Goal: Task Accomplishment & Management: Manage account settings

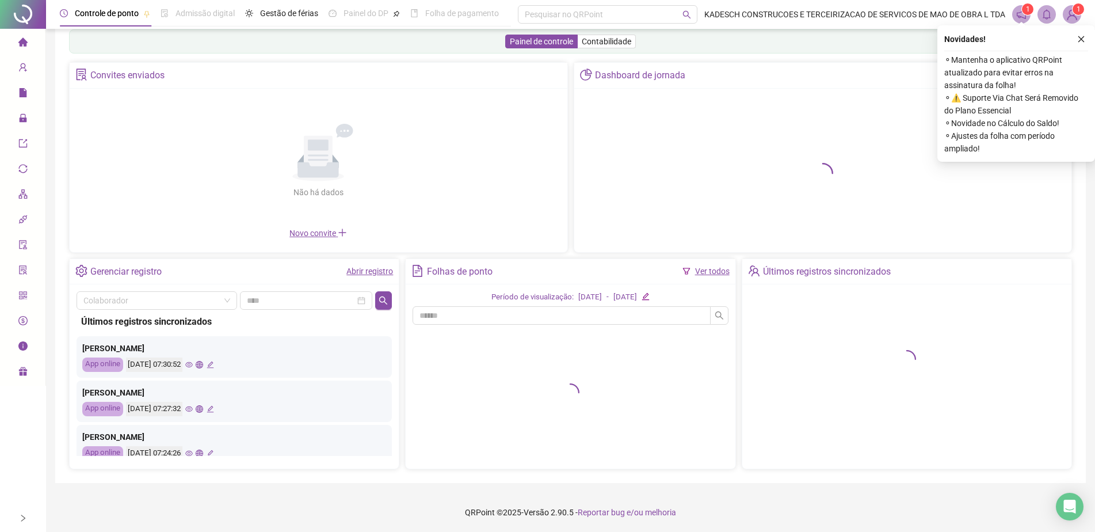
scroll to position [23, 0]
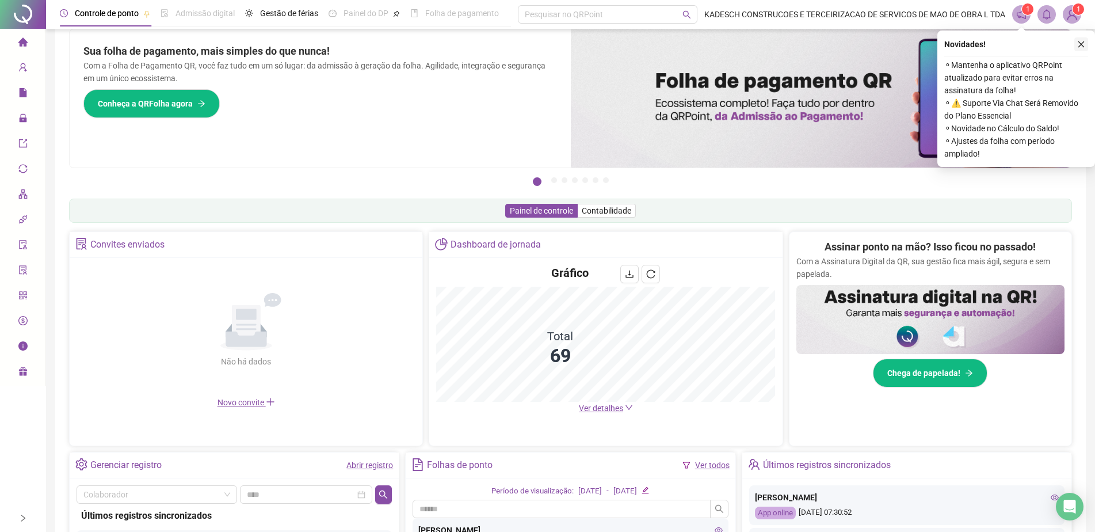
click at [1082, 46] on icon "close" at bounding box center [1081, 44] width 8 height 8
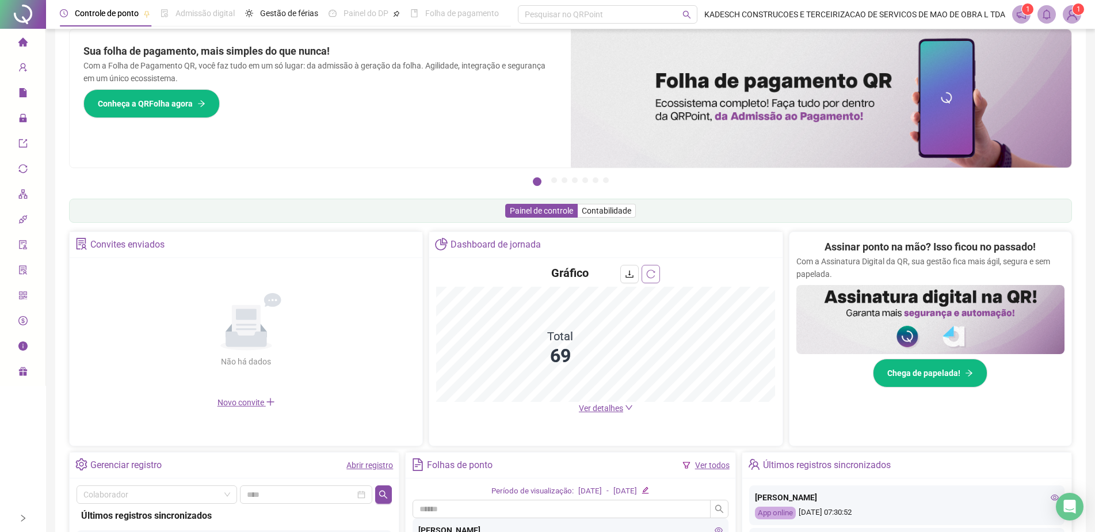
click at [651, 273] on icon "reload" at bounding box center [650, 273] width 9 height 9
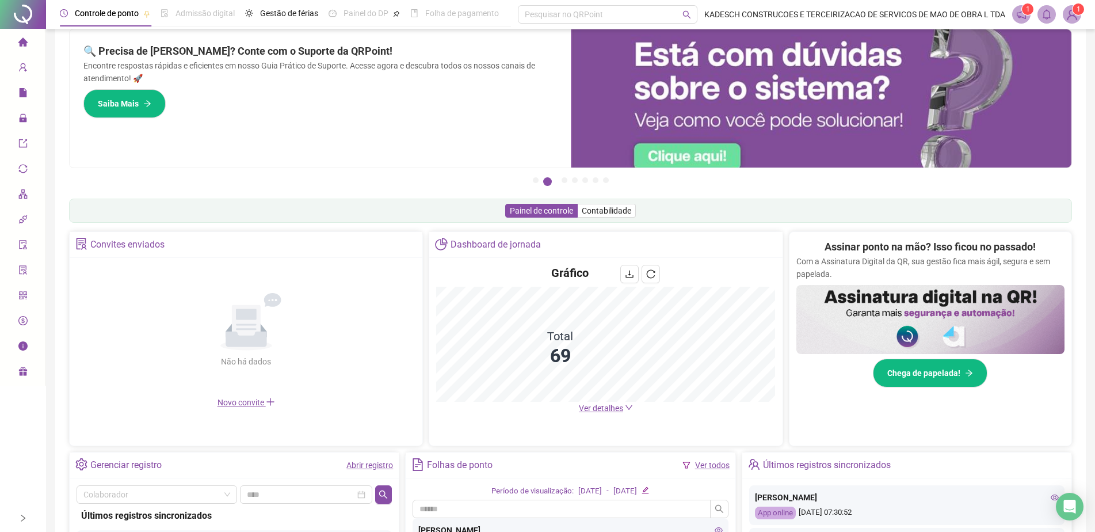
click at [596, 407] on span "Ver detalhes" at bounding box center [601, 407] width 44 height 9
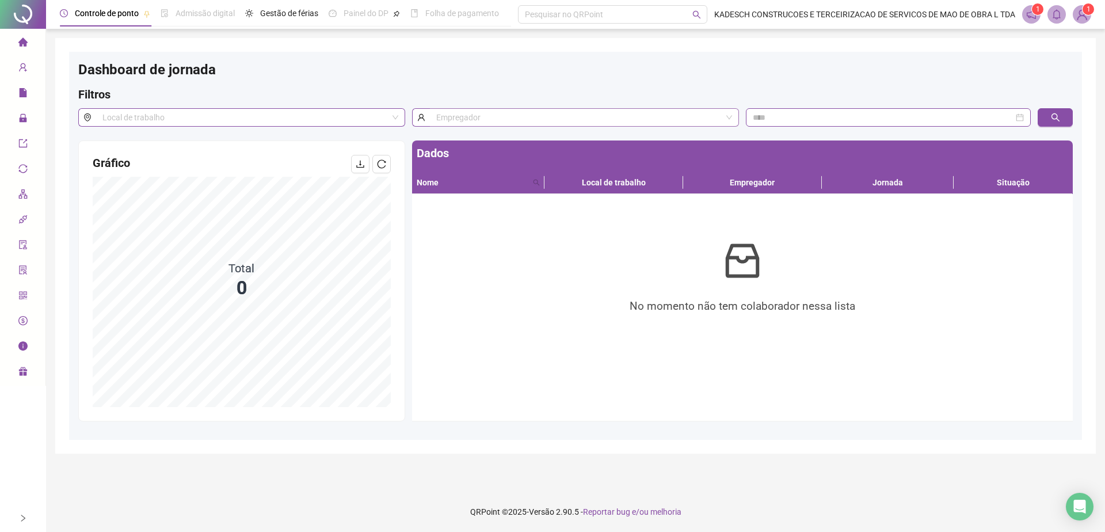
click at [502, 117] on input "search" at bounding box center [578, 117] width 285 height 17
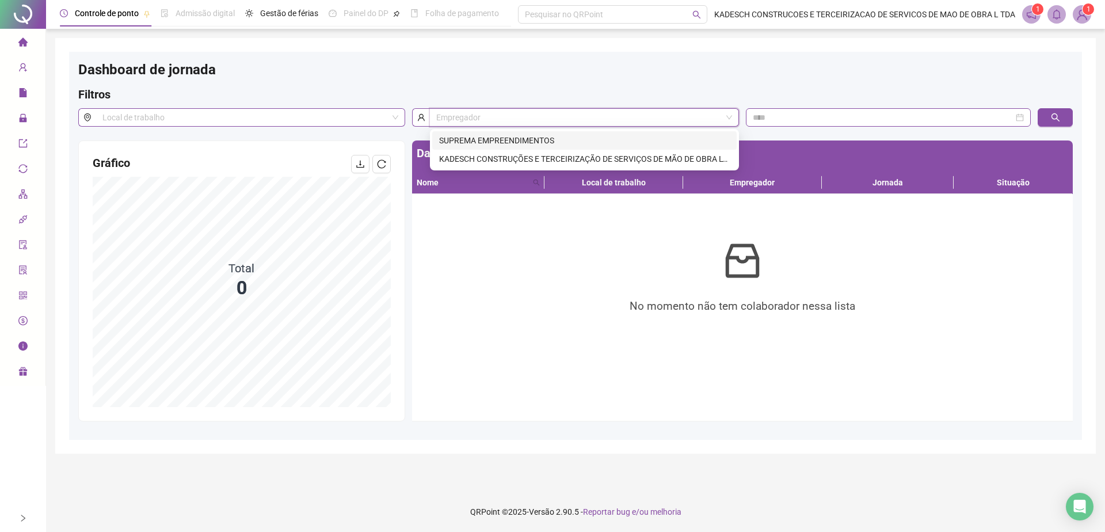
click at [218, 157] on h4 "Gráfico" at bounding box center [167, 163] width 149 height 16
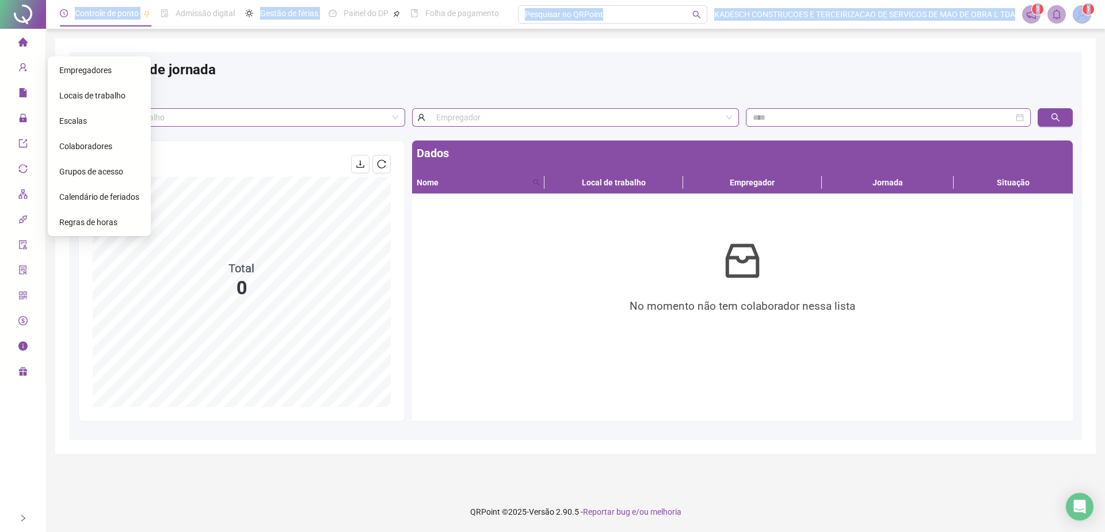
drag, startPoint x: 50, startPoint y: 52, endPoint x: 472, endPoint y: 331, distance: 505.9
click at [7, 68] on div "Página inicial Cadastros Relatórios Administração Exportações Integrações Gestã…" at bounding box center [552, 266] width 1105 height 532
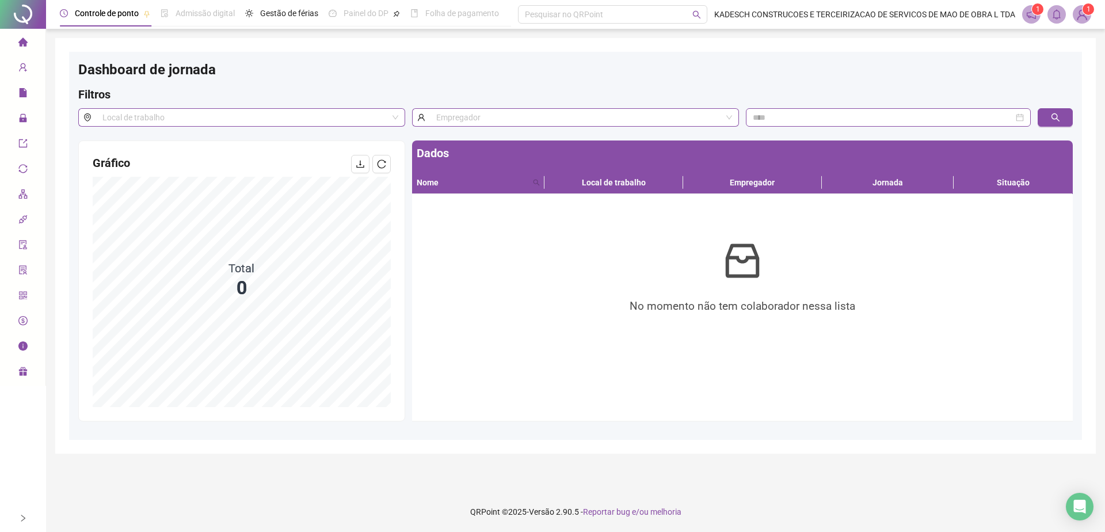
click at [20, 40] on icon "home" at bounding box center [22, 41] width 9 height 9
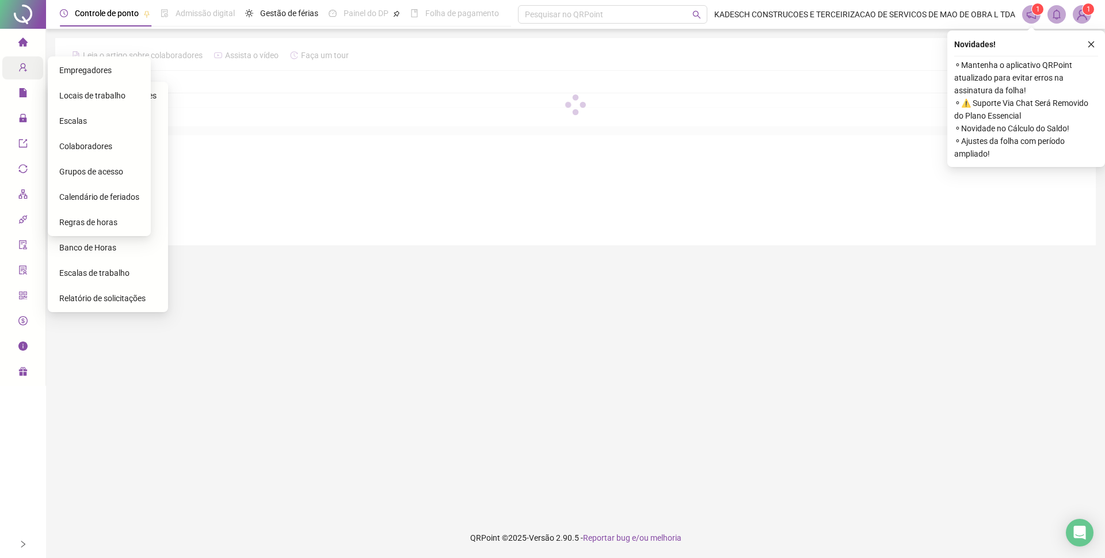
click at [19, 68] on icon "user-add" at bounding box center [22, 67] width 9 height 9
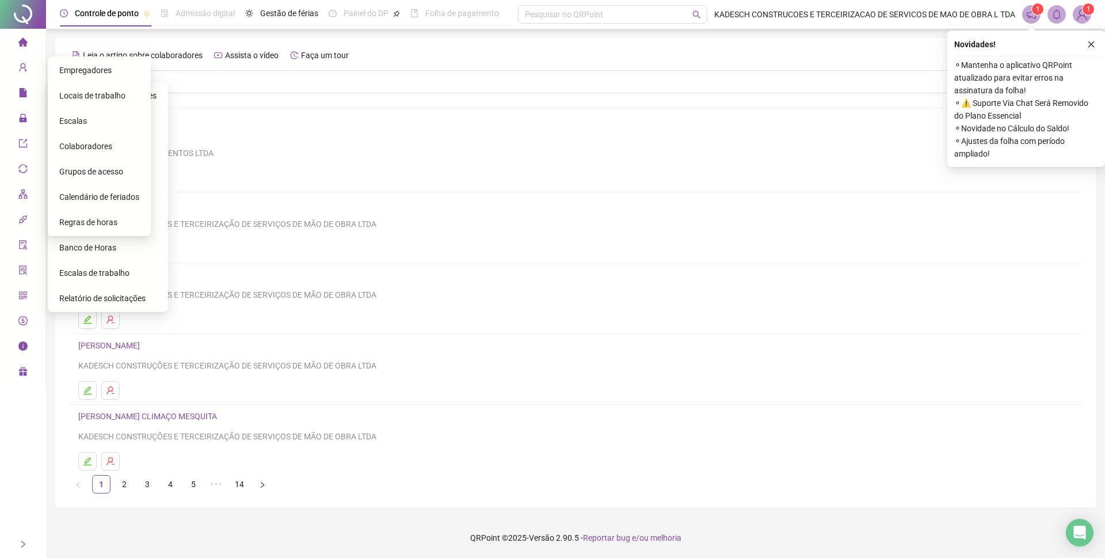
click at [95, 151] on div "Colaboradores" at bounding box center [99, 146] width 80 height 23
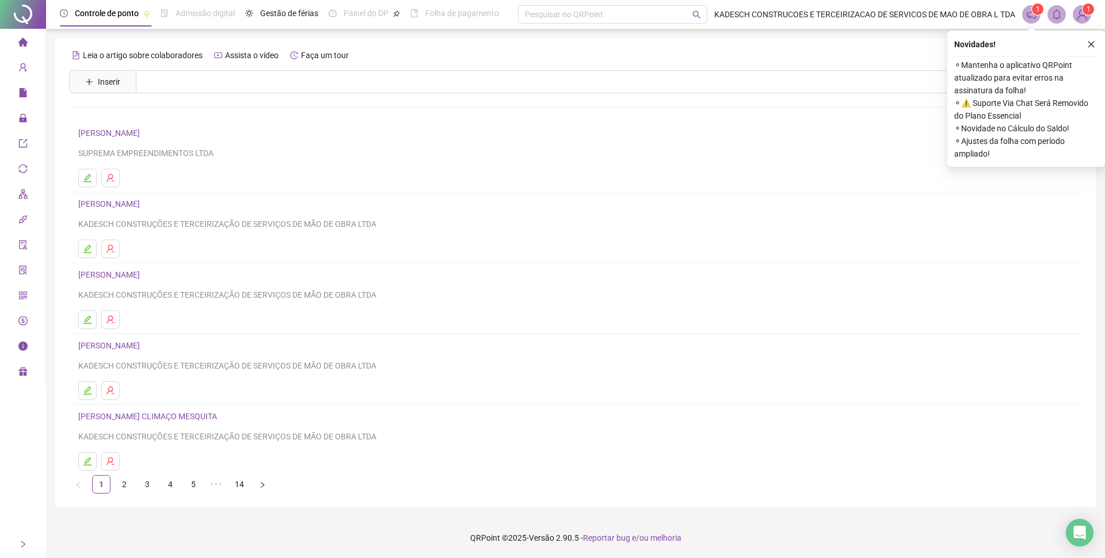
click at [18, 290] on span "qrcode" at bounding box center [22, 296] width 9 height 23
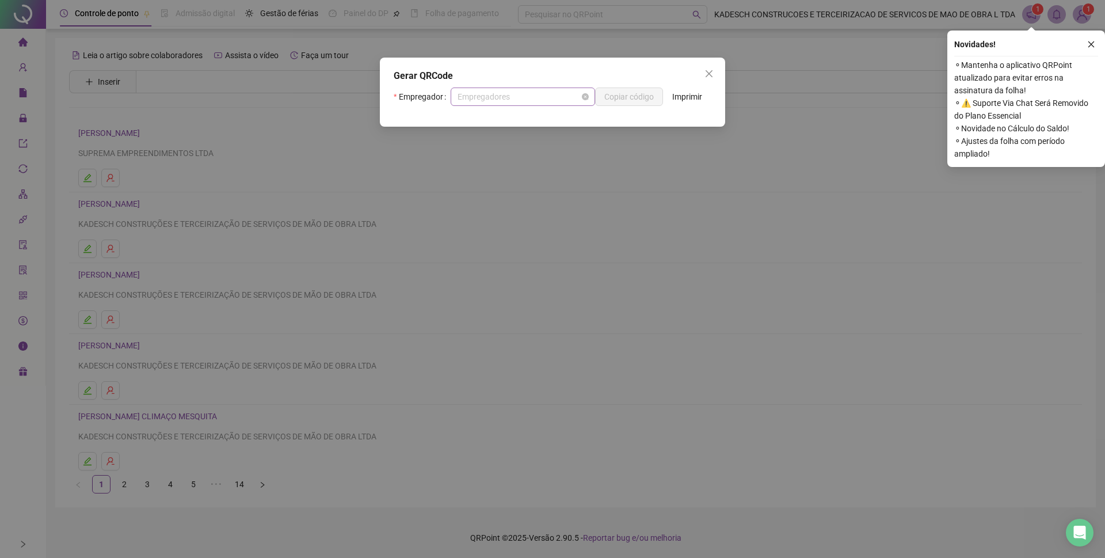
click at [550, 97] on span "Empregadores" at bounding box center [523, 96] width 131 height 17
click at [524, 99] on span "Empregadores" at bounding box center [523, 96] width 131 height 17
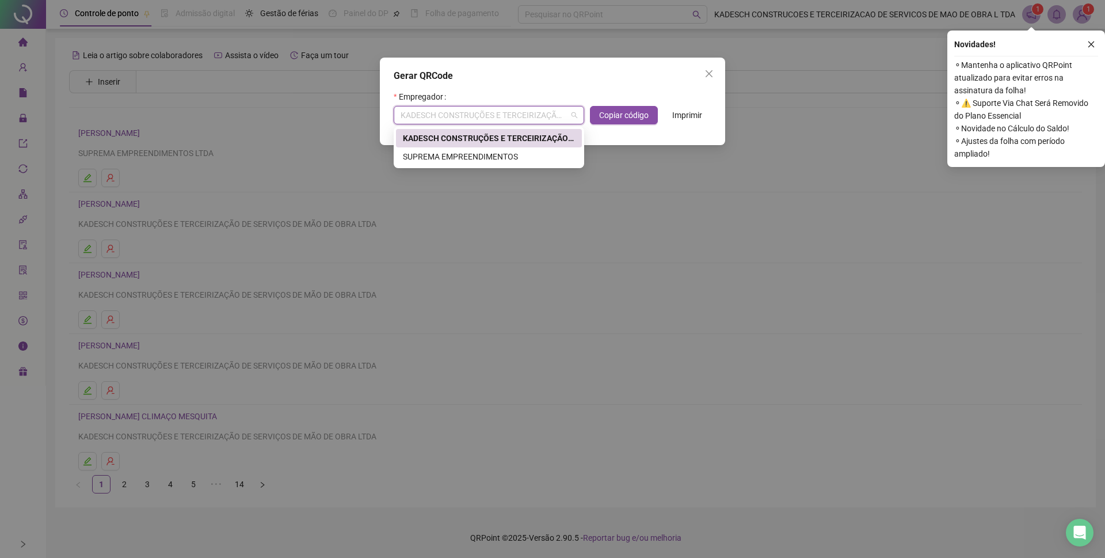
click at [522, 98] on div "Empregador KADESCH CONSTRUÇÕES E TERCEIRIZAÇÃO DE SERVIÇOS DE MÃO DE OBRA LTDA …" at bounding box center [553, 105] width 318 height 37
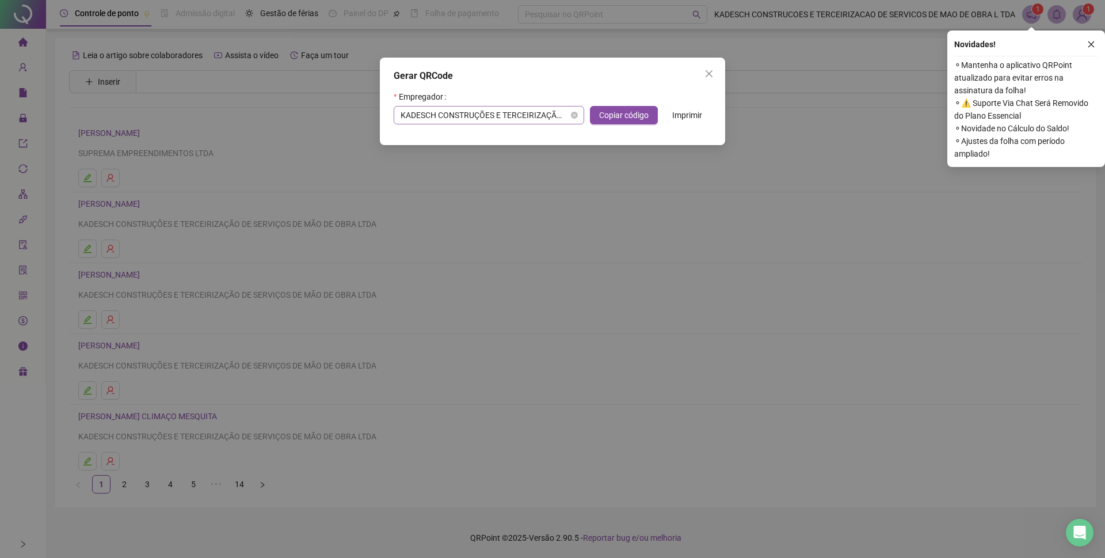
click at [500, 109] on span "KADESCH CONSTRUÇÕES E TERCEIRIZAÇÃO DE SERVIÇOS DE MÃO DE OBRA LTDA" at bounding box center [489, 114] width 177 height 17
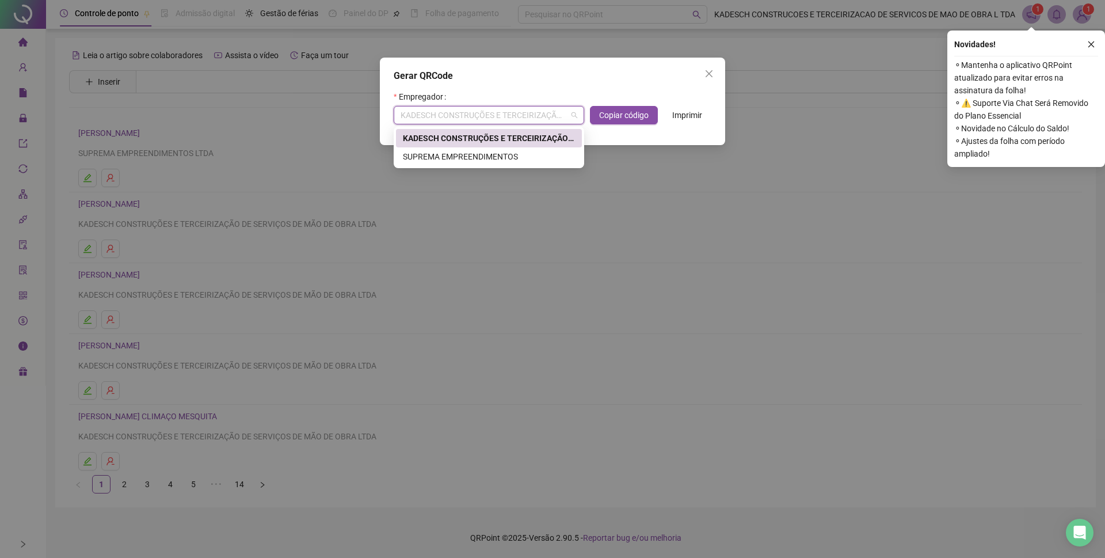
click at [465, 140] on div "KADESCH CONSTRUÇÕES E TERCEIRIZAÇÃO DE SERVIÇOS DE MÃO DE OBRA LTDA" at bounding box center [489, 138] width 172 height 13
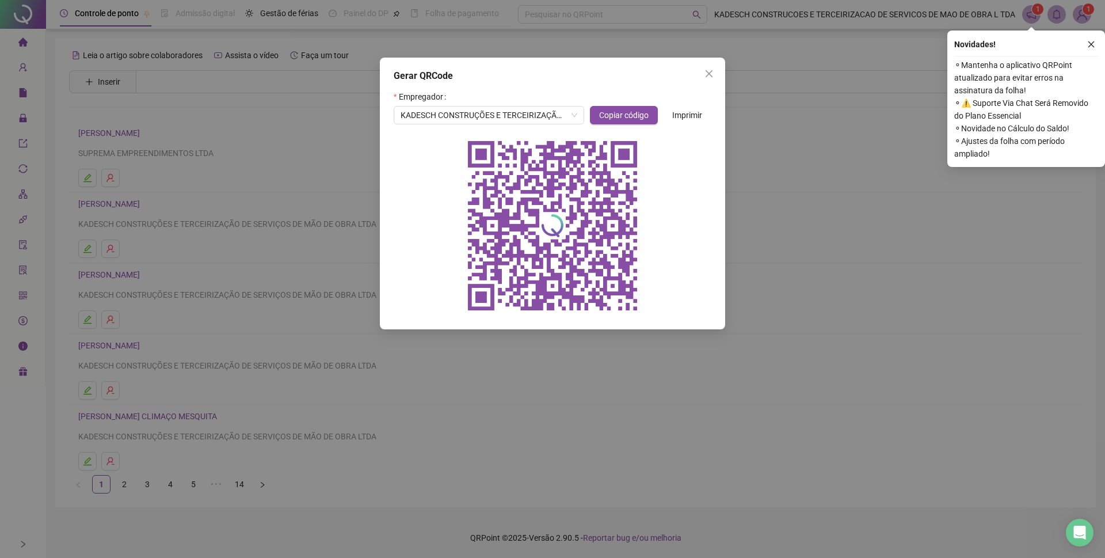
click at [684, 115] on span "Imprimir" at bounding box center [687, 115] width 30 height 13
click at [711, 76] on icon "close" at bounding box center [709, 73] width 7 height 7
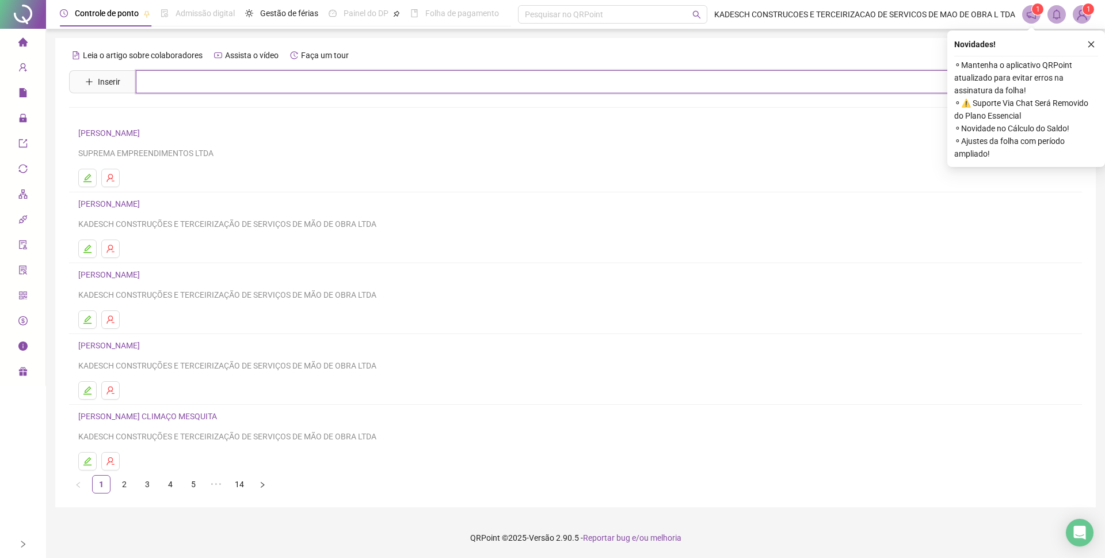
click at [173, 70] on input "text" at bounding box center [584, 81] width 896 height 23
type input "*****"
click at [128, 163] on link "[PERSON_NAME]" at bounding box center [121, 165] width 62 height 9
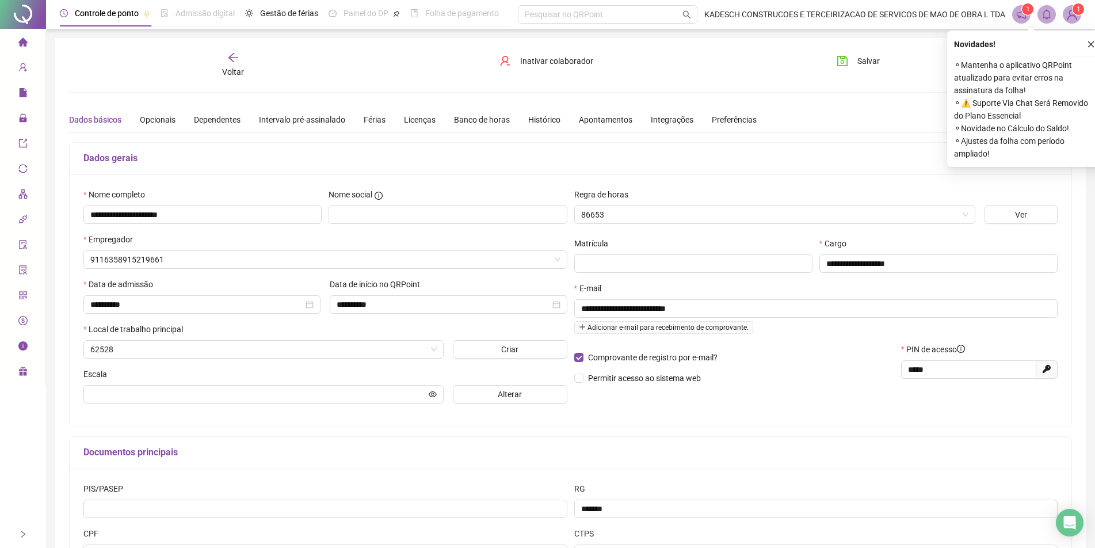
type input "**********"
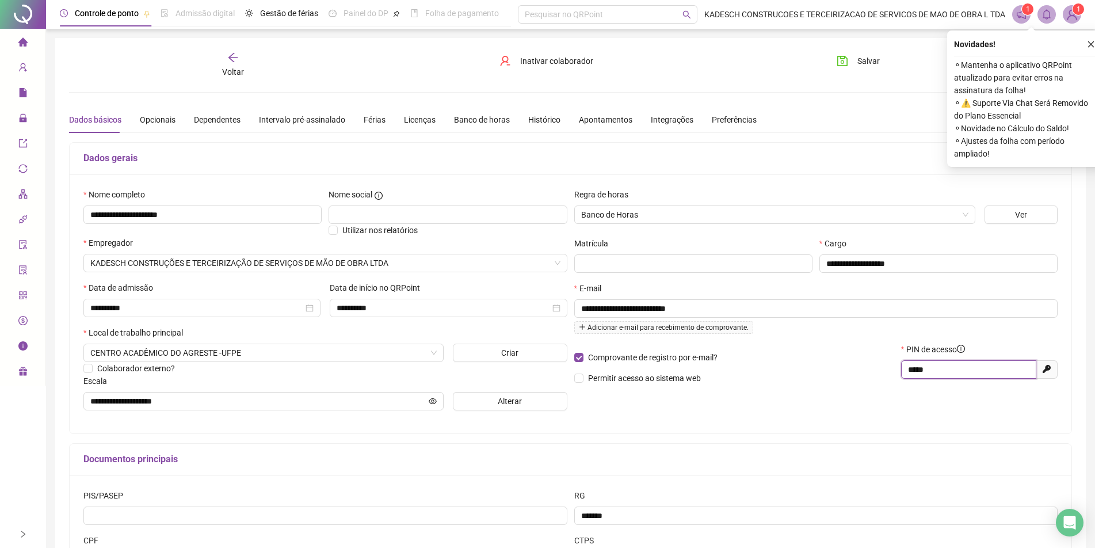
drag, startPoint x: 939, startPoint y: 369, endPoint x: 821, endPoint y: 386, distance: 119.2
click at [834, 377] on div "Comprovante de registro por e-mail? Permitir acesso ao sistema web PIN de acess…" at bounding box center [816, 367] width 491 height 49
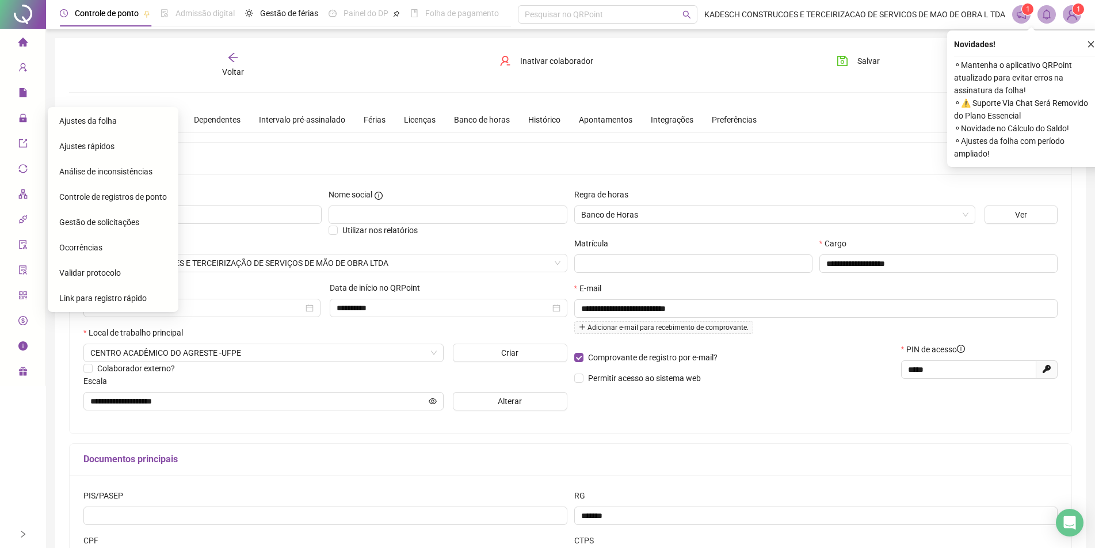
click at [88, 119] on span "Ajustes da folha" at bounding box center [88, 120] width 58 height 9
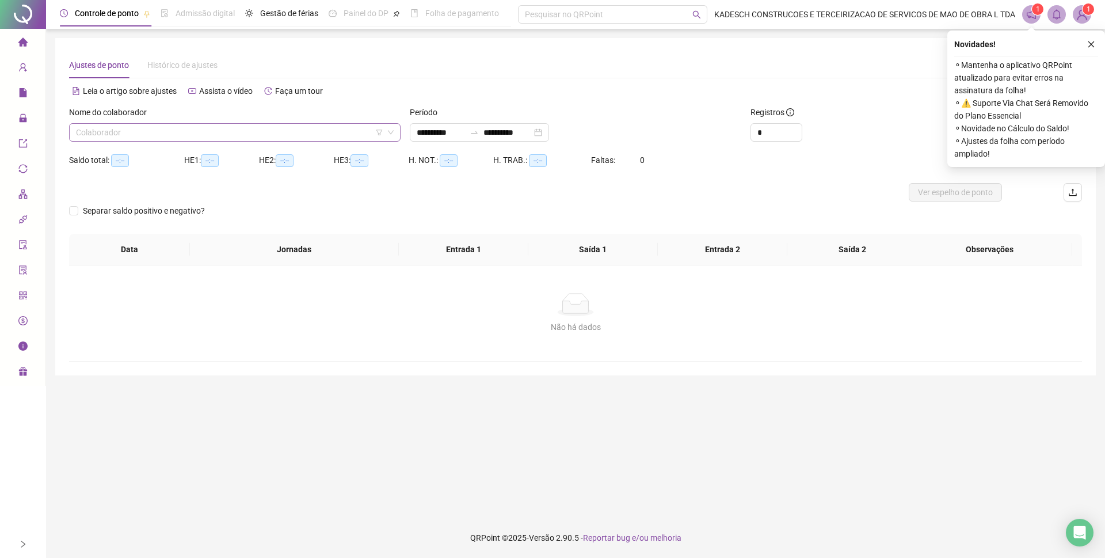
click at [246, 133] on input "search" at bounding box center [229, 132] width 307 height 17
type input "**********"
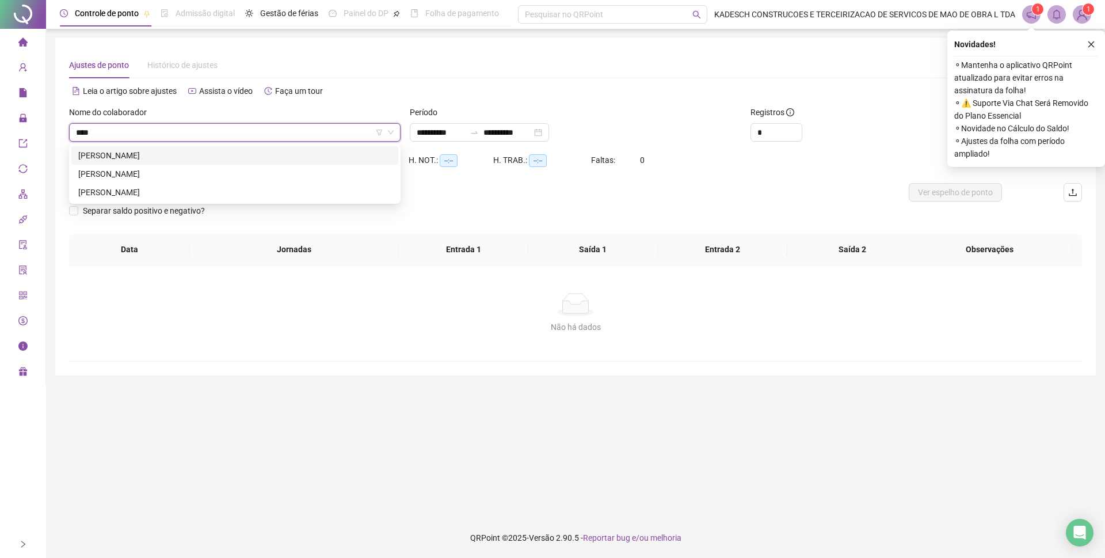
type input "*****"
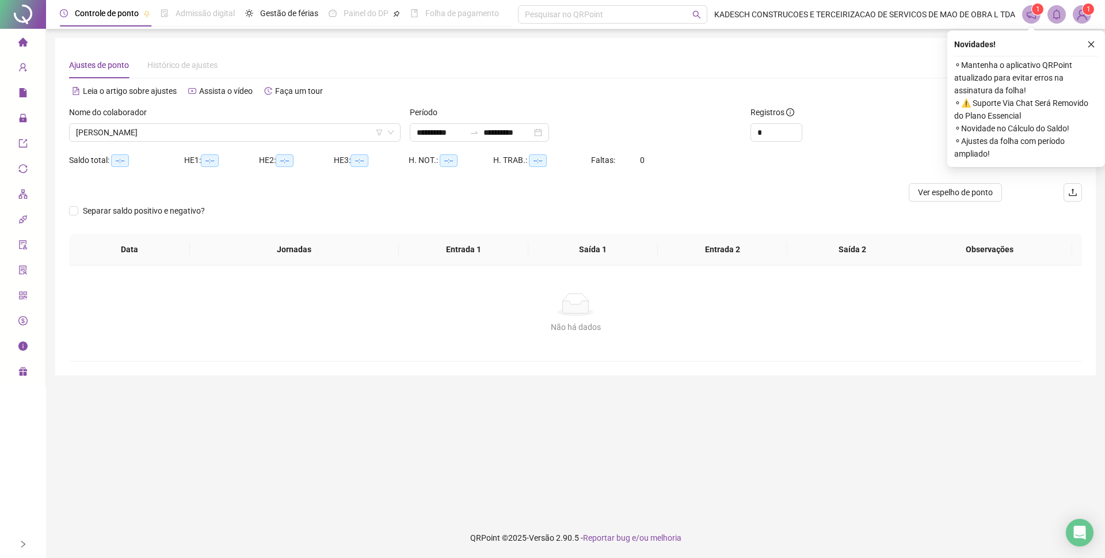
click at [181, 123] on div "Nome do colaborador" at bounding box center [235, 114] width 332 height 17
click at [181, 131] on span "[PERSON_NAME]" at bounding box center [235, 132] width 318 height 17
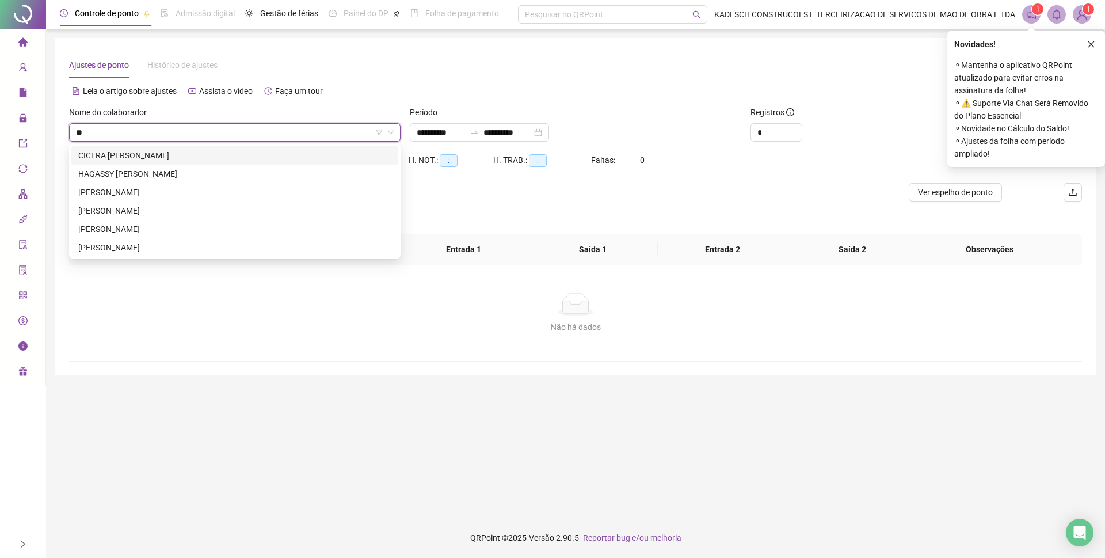
type input "*"
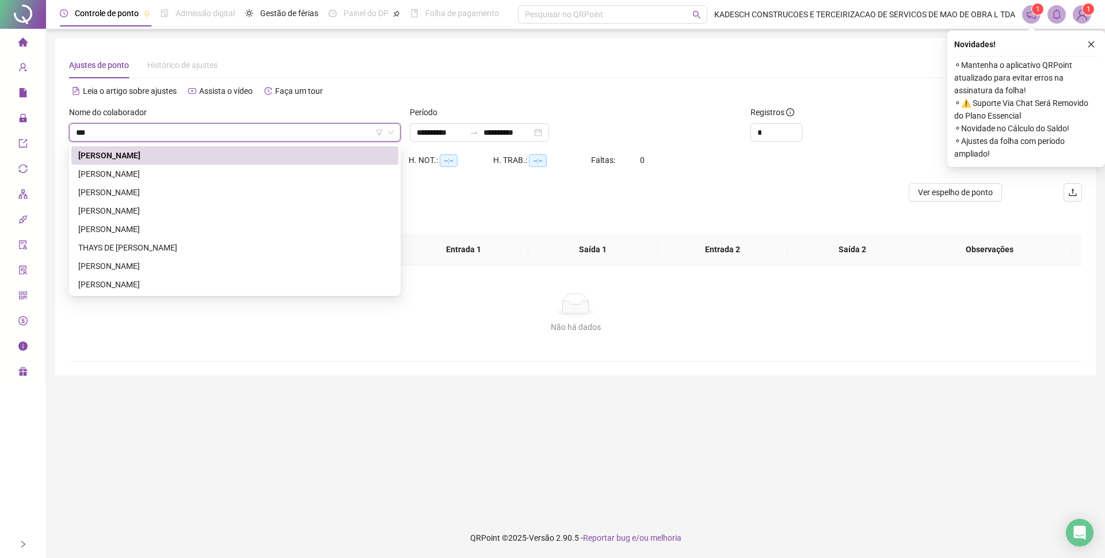
type input "****"
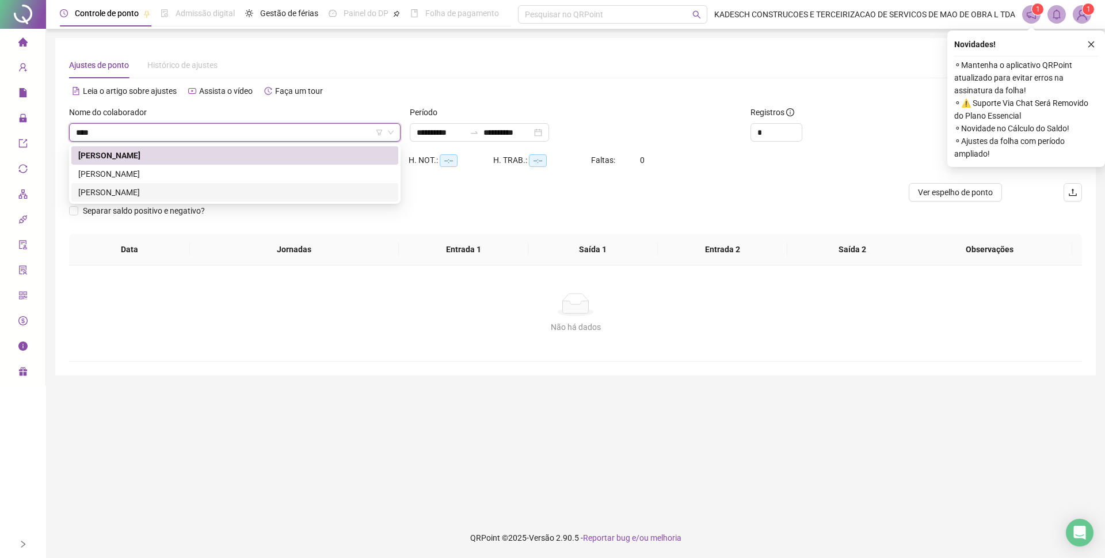
click at [129, 196] on div "[PERSON_NAME]" at bounding box center [234, 192] width 313 height 13
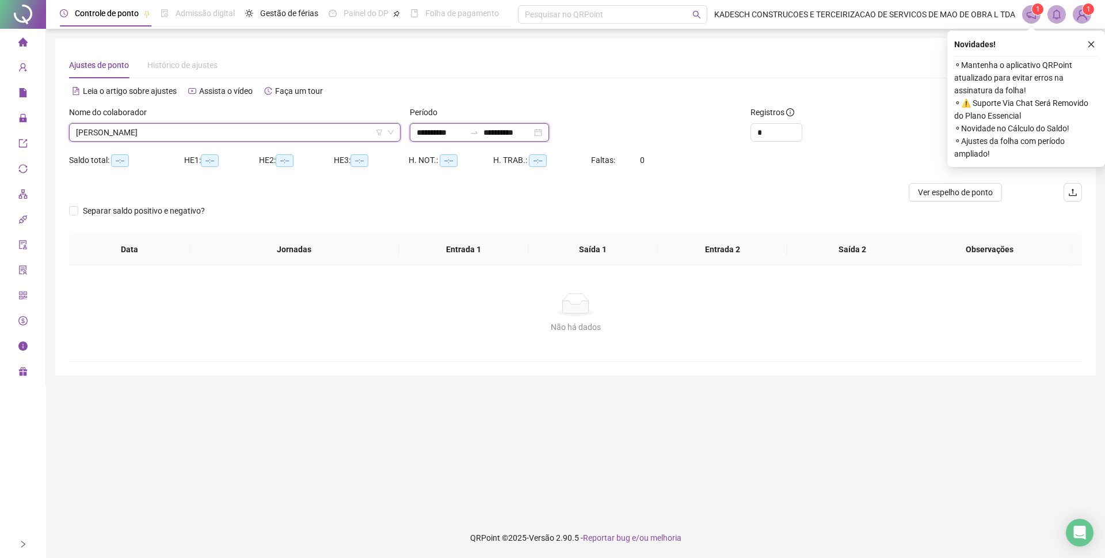
click at [518, 134] on input "**********" at bounding box center [507, 132] width 48 height 13
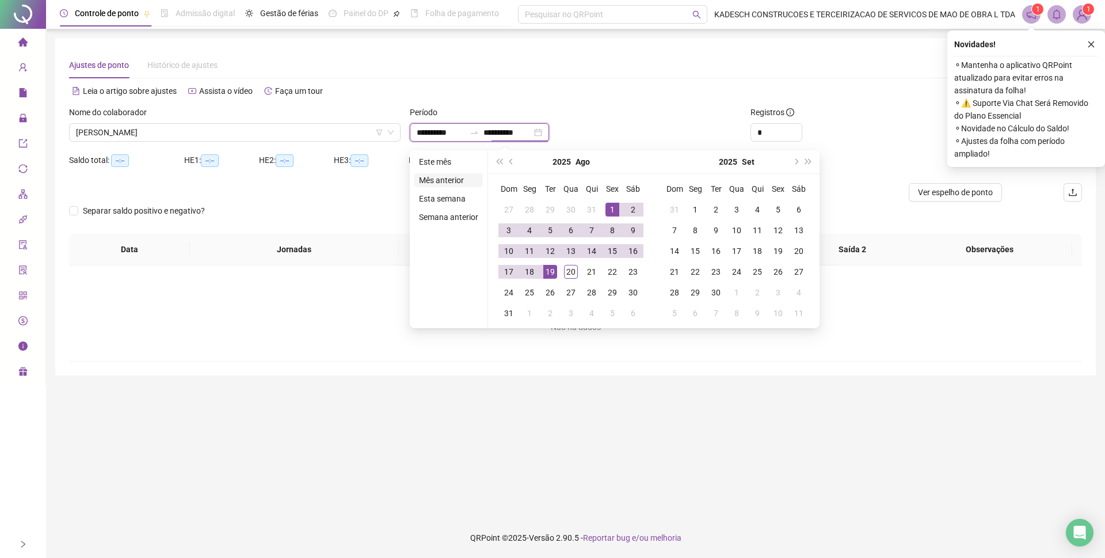
type input "**********"
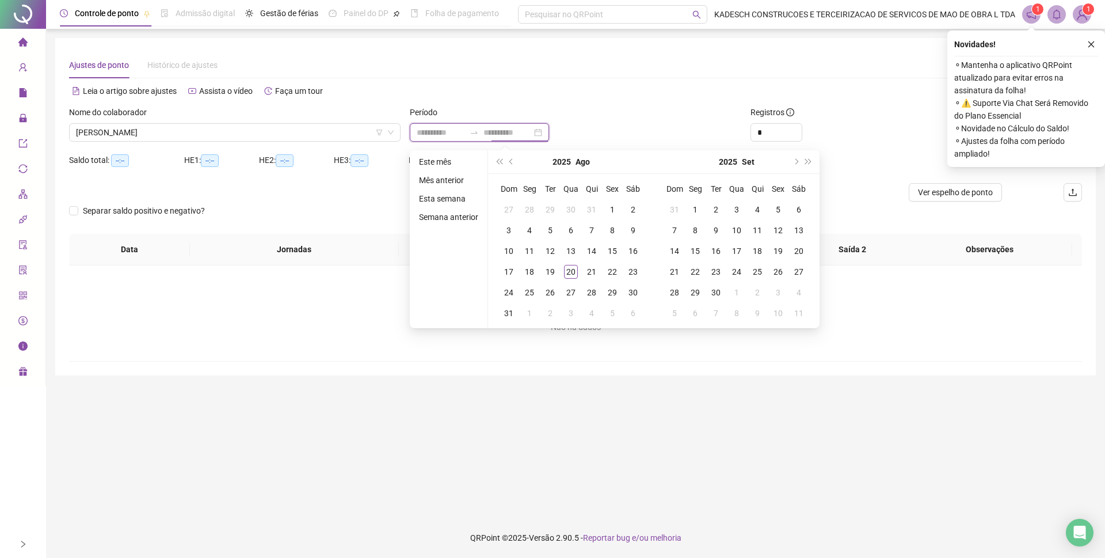
type input "**********"
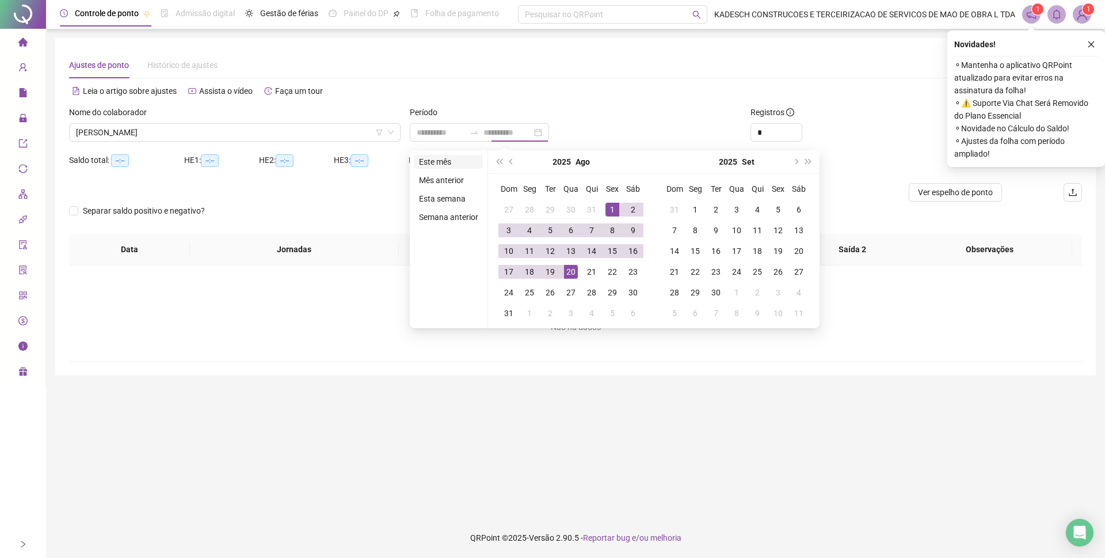
click at [432, 163] on li "Este mês" at bounding box center [448, 162] width 68 height 14
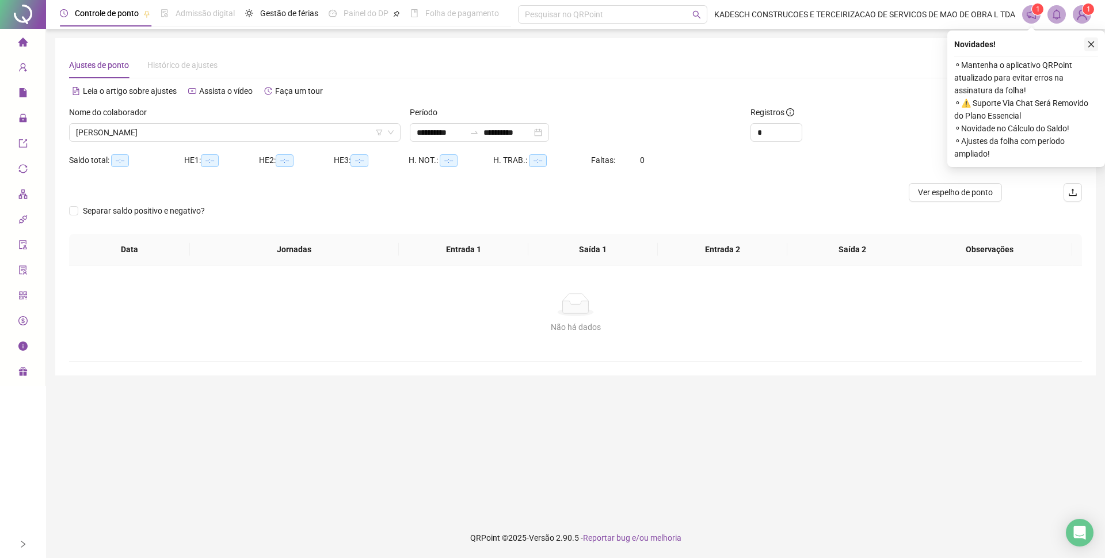
click at [1088, 43] on icon "close" at bounding box center [1091, 44] width 8 height 8
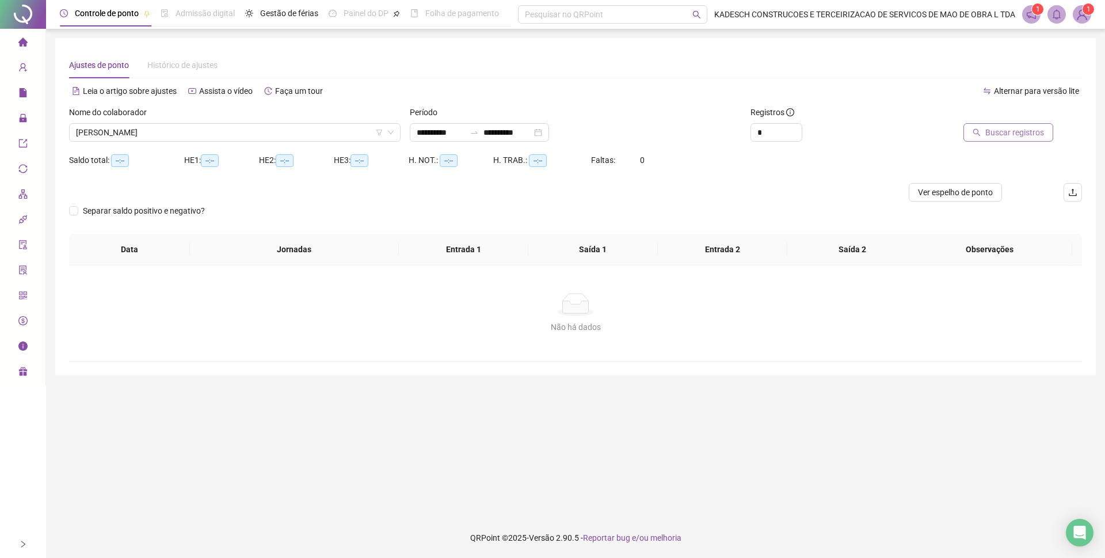
click at [1018, 134] on span "Buscar registros" at bounding box center [1014, 132] width 59 height 13
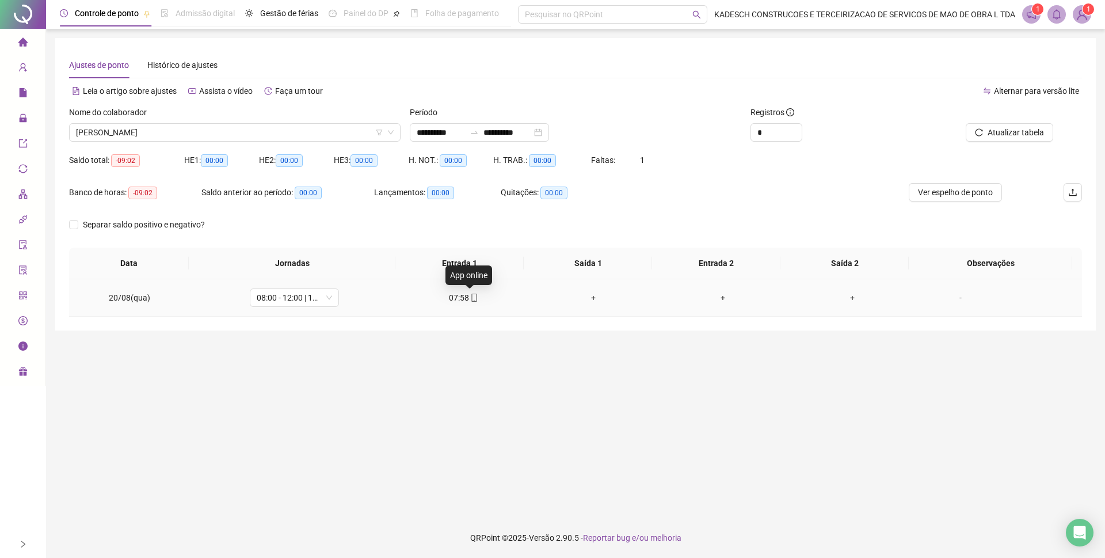
click at [470, 298] on icon "mobile" at bounding box center [474, 298] width 8 height 8
type input "**********"
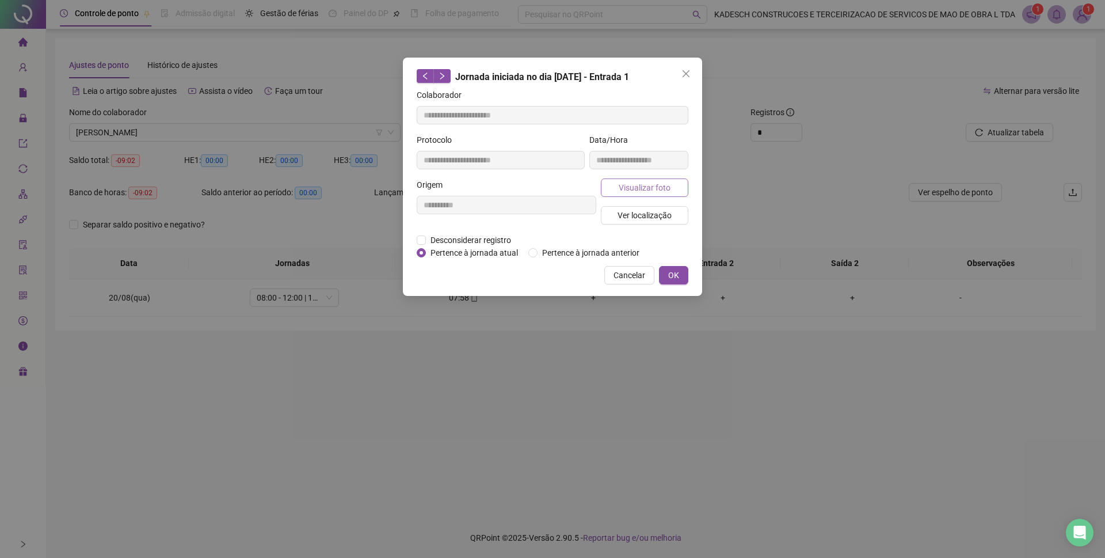
click at [643, 186] on span "Visualizar foto" at bounding box center [645, 187] width 52 height 13
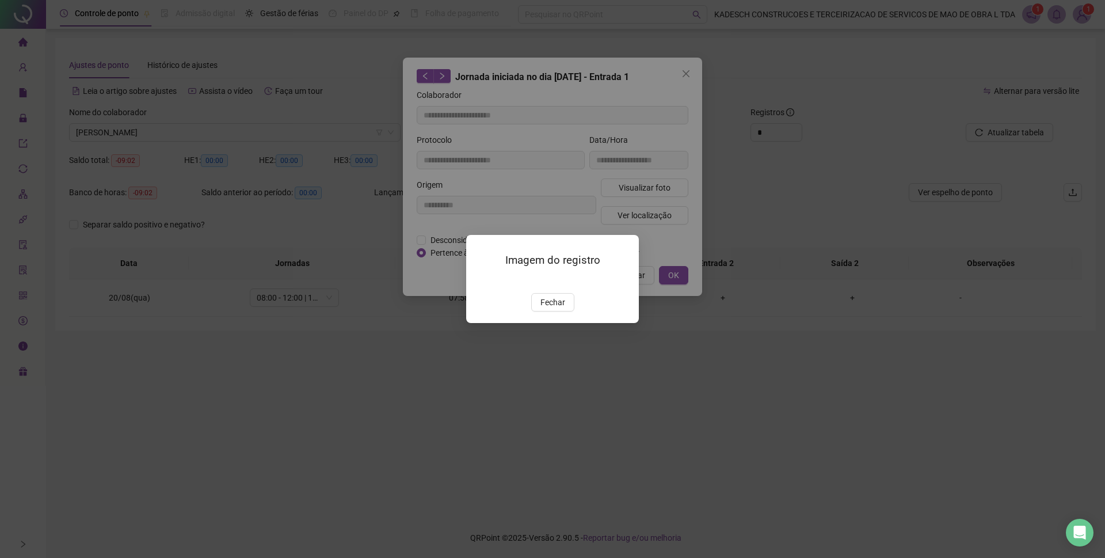
drag, startPoint x: 399, startPoint y: 98, endPoint x: 406, endPoint y: 103, distance: 8.2
click at [406, 103] on div "Imagem do registro Fechar" at bounding box center [552, 279] width 1105 height 558
click at [548, 308] on span "Fechar" at bounding box center [552, 302] width 25 height 13
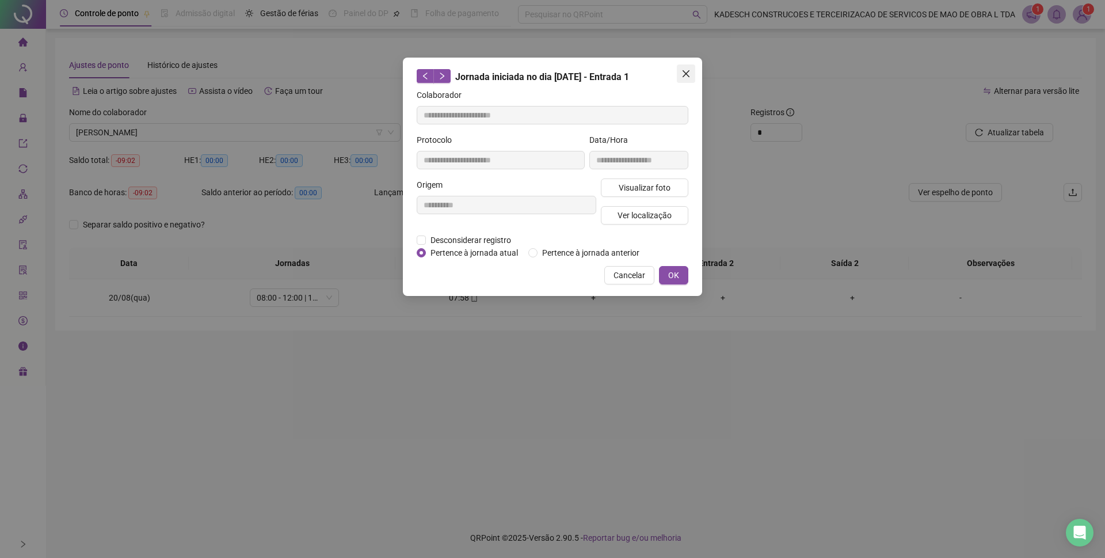
click at [686, 73] on icon "close" at bounding box center [685, 73] width 9 height 9
